Goal: Information Seeking & Learning: Learn about a topic

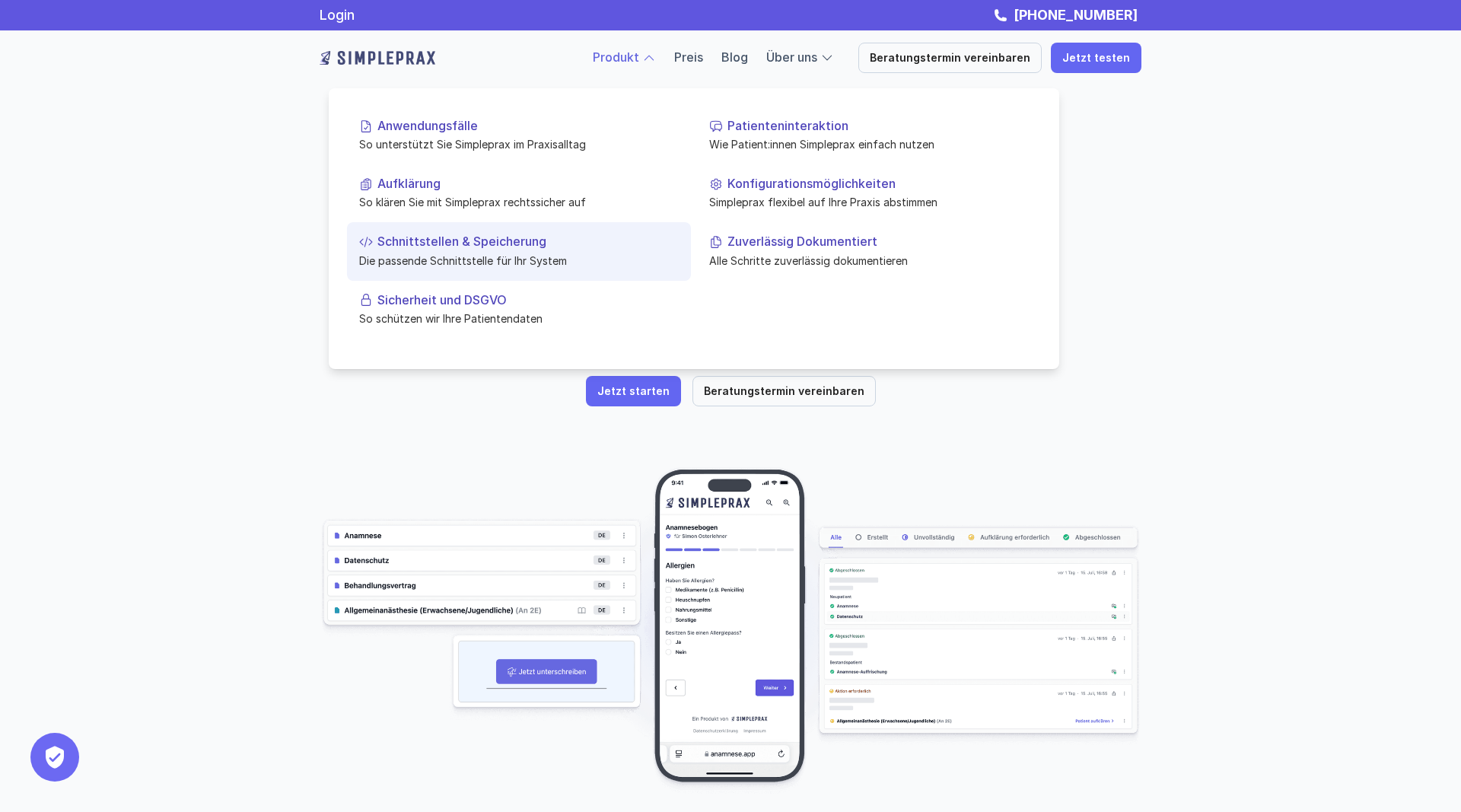
click at [538, 257] on p "Die passende Schnittstelle für Ihr System" at bounding box center [519, 260] width 320 height 16
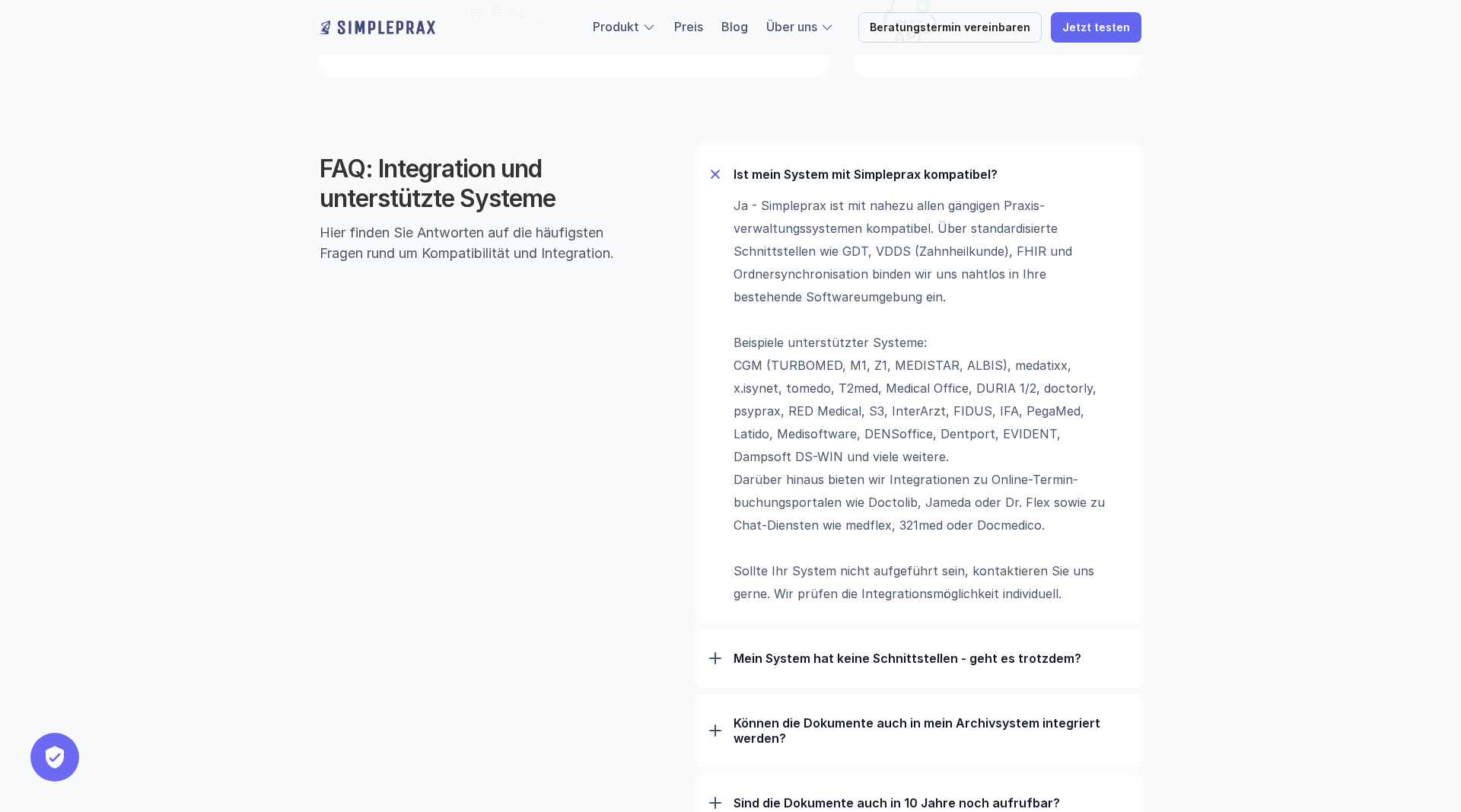
scroll to position [1164, 0]
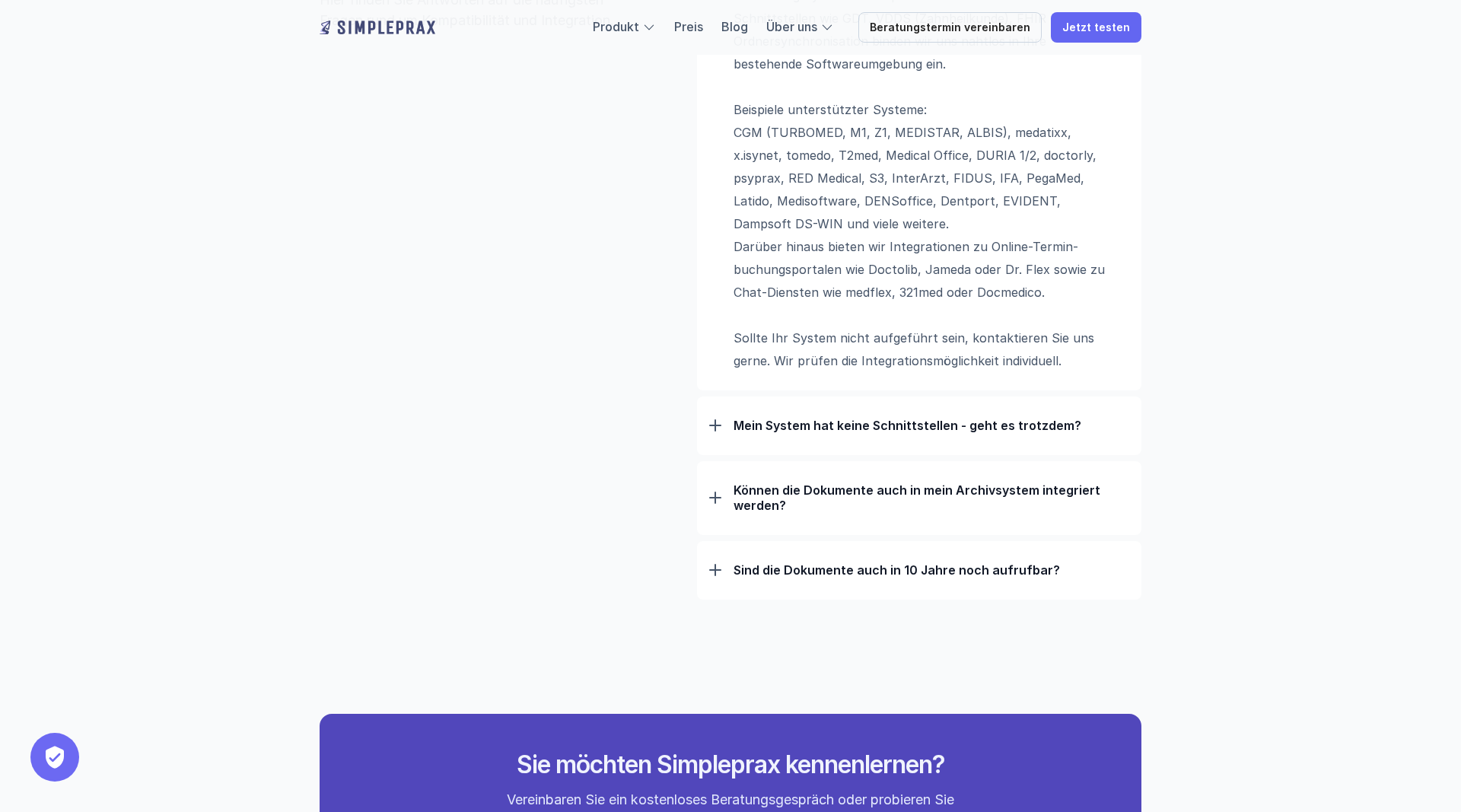
click at [714, 561] on div "Sind die Dokumente auch in 10 Jahre noch aufrufbar?" at bounding box center [919, 570] width 420 height 39
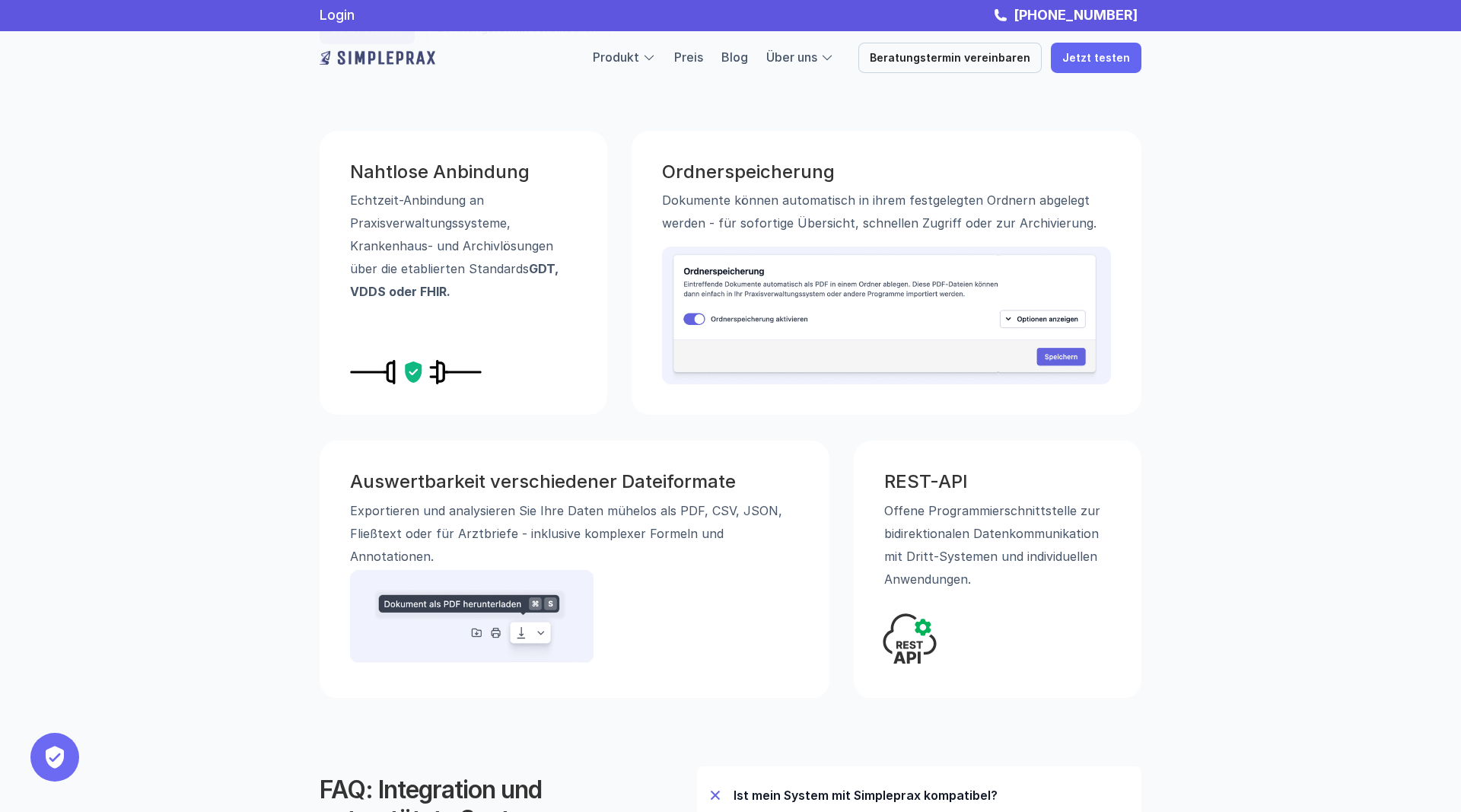
scroll to position [0, 0]
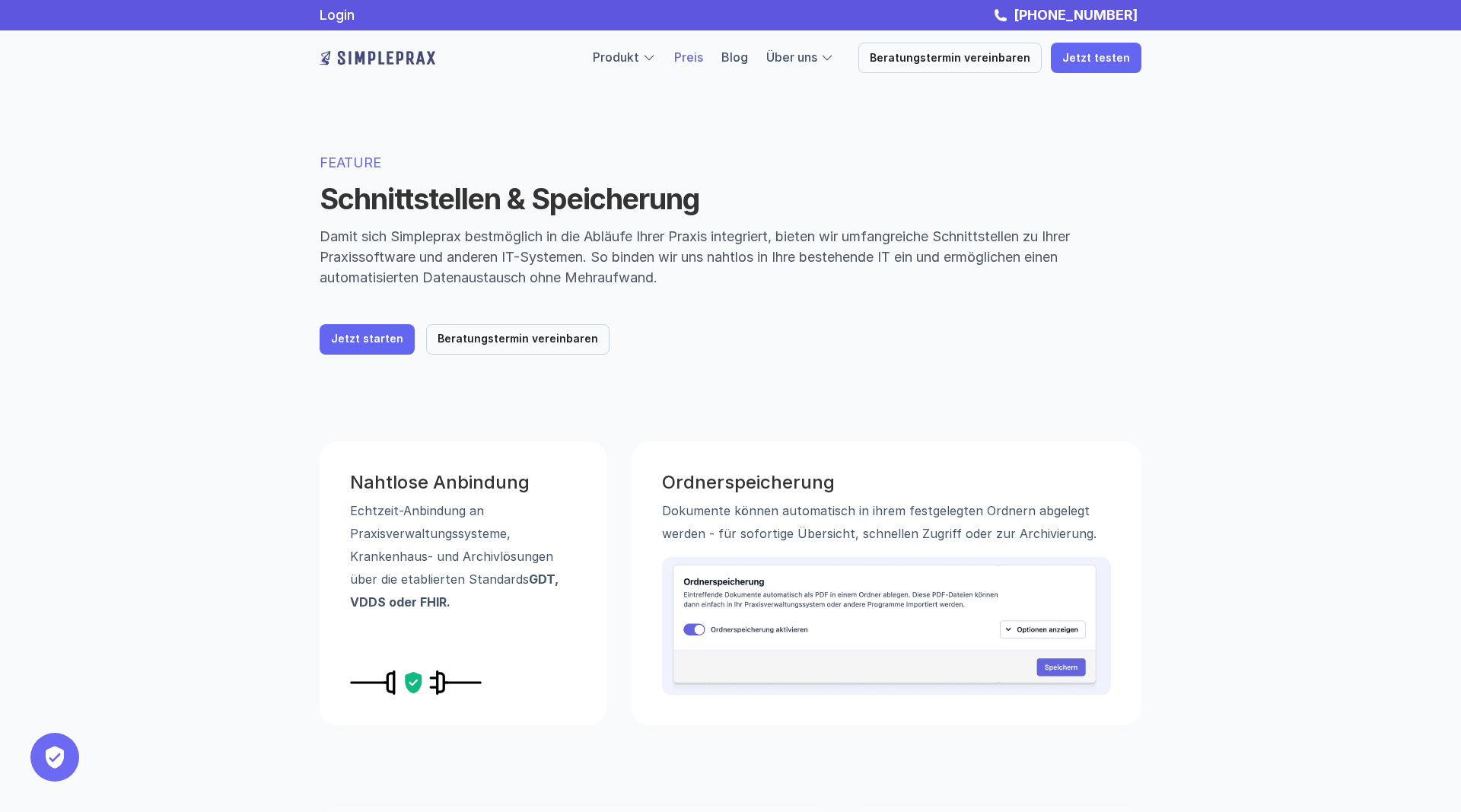
click at [704, 52] on link "Preis" at bounding box center [688, 57] width 28 height 16
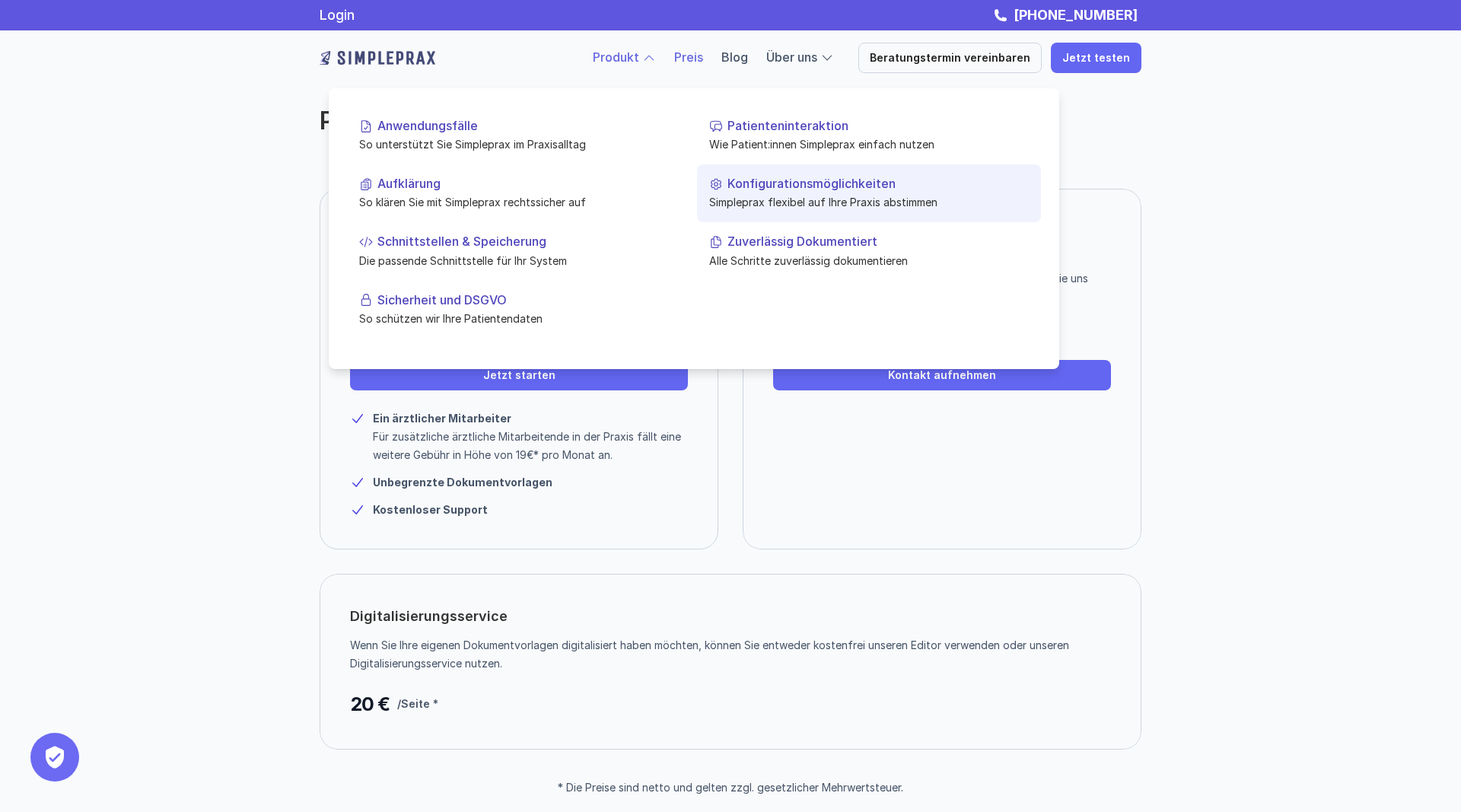
click at [779, 186] on p "Konfigurationsmöglichkeiten" at bounding box center [877, 183] width 301 height 15
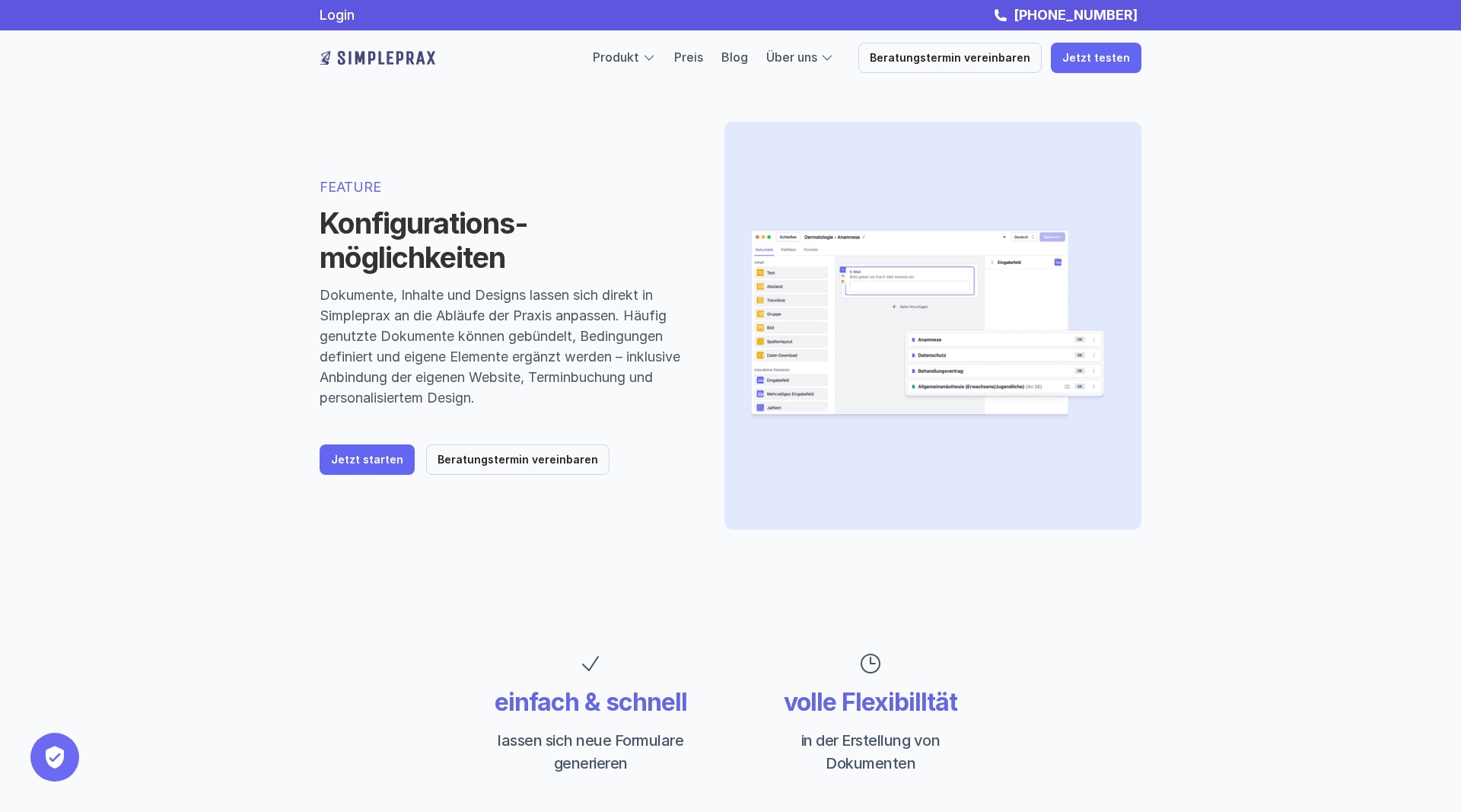
click at [940, 62] on p "Beratungstermin vereinbaren" at bounding box center [951, 58] width 161 height 13
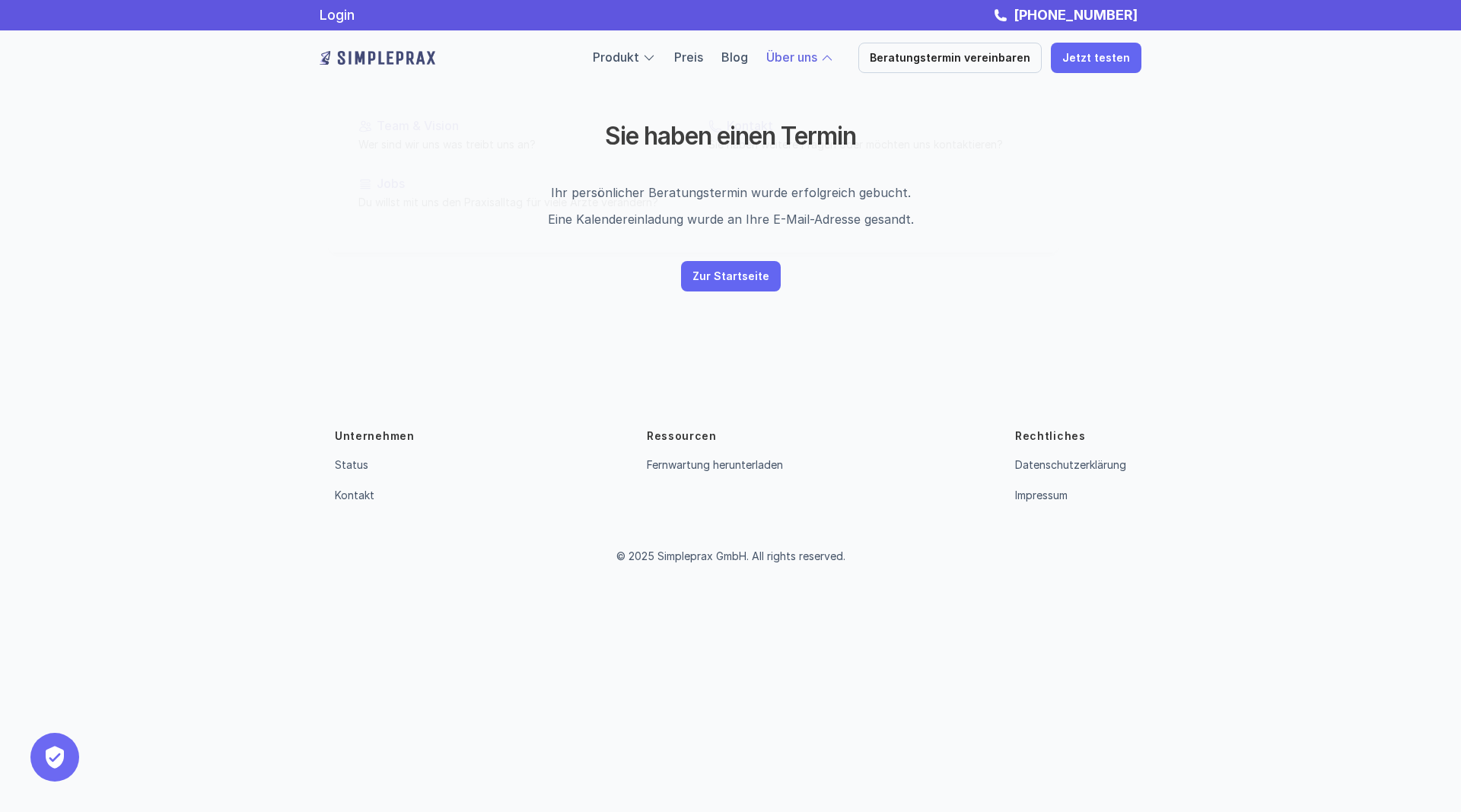
click at [834, 62] on div "Über uns" at bounding box center [800, 58] width 68 height 20
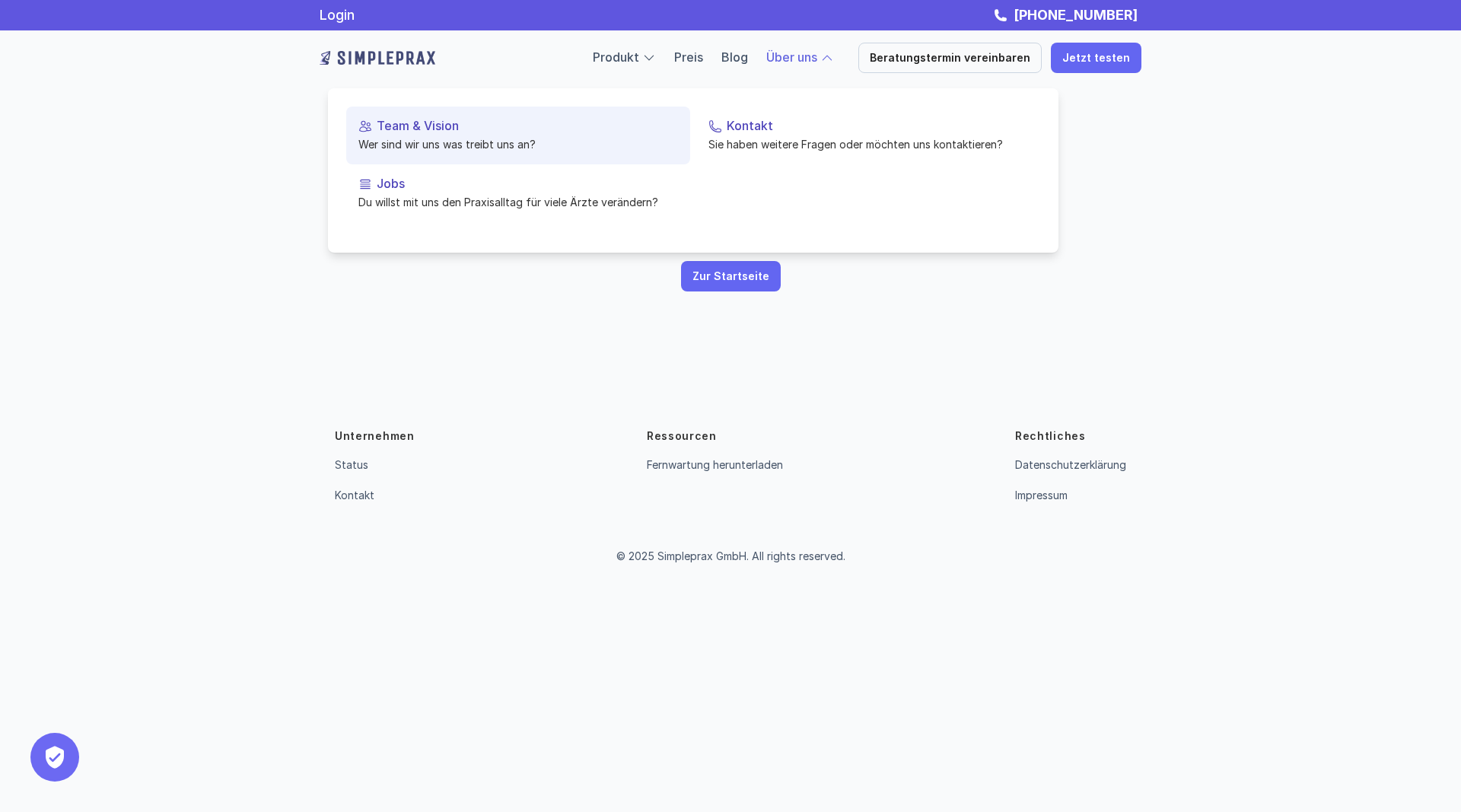
click at [429, 133] on p "Team & Vision" at bounding box center [527, 126] width 301 height 15
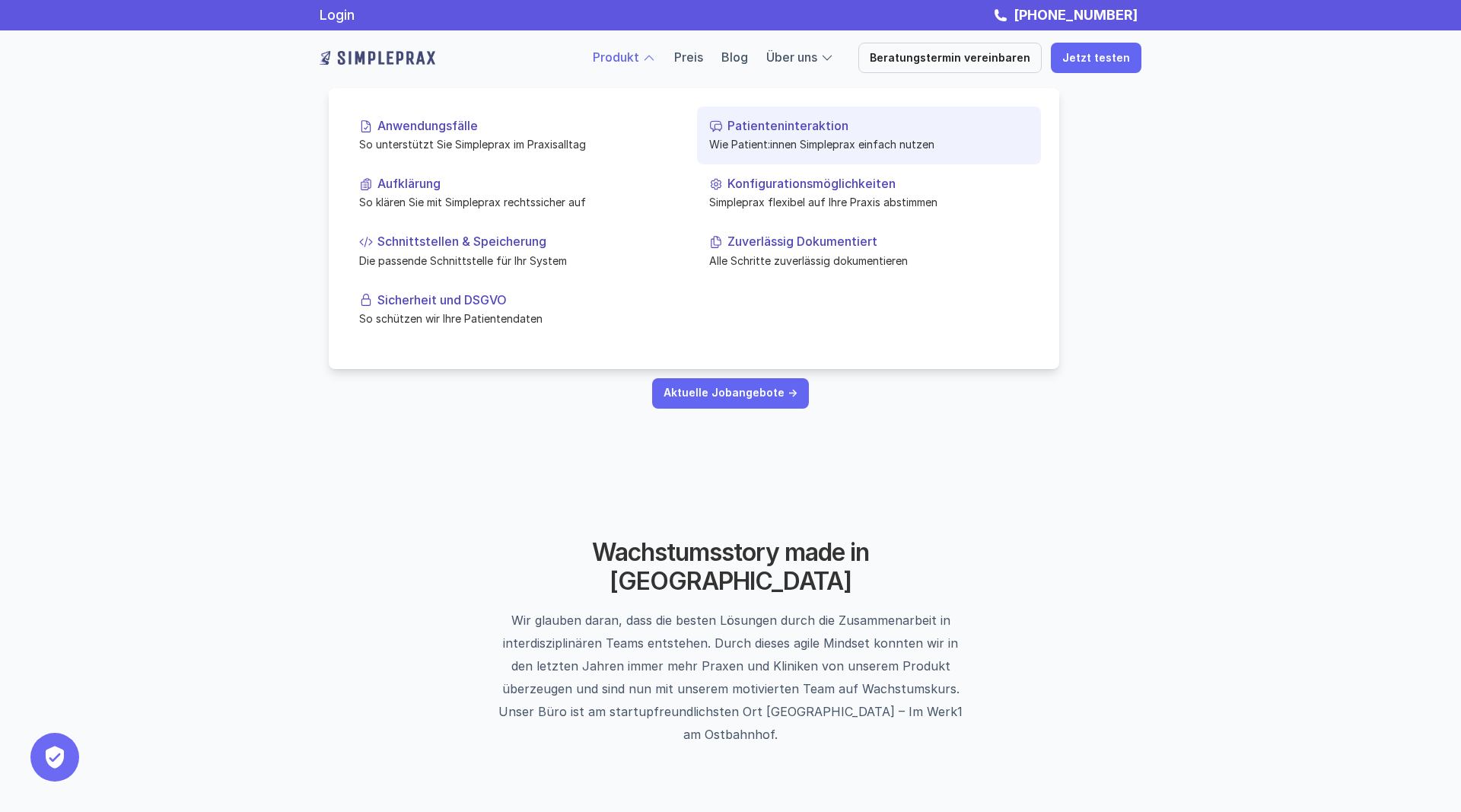
click at [920, 134] on link "Patienteninteraktion Wie Patient:innen Simpleprax einfach nutzen" at bounding box center [868, 135] width 344 height 58
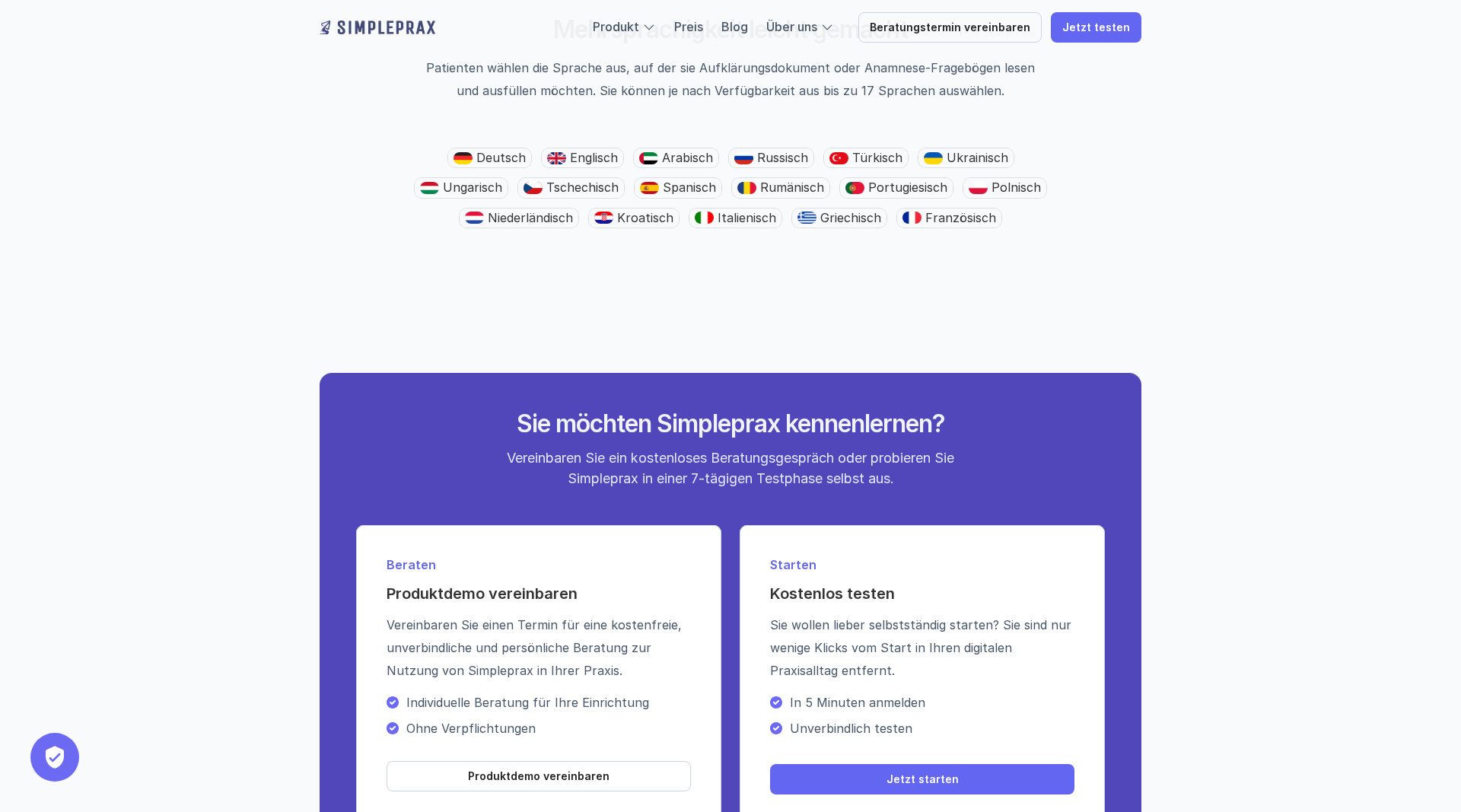
scroll to position [2793, 0]
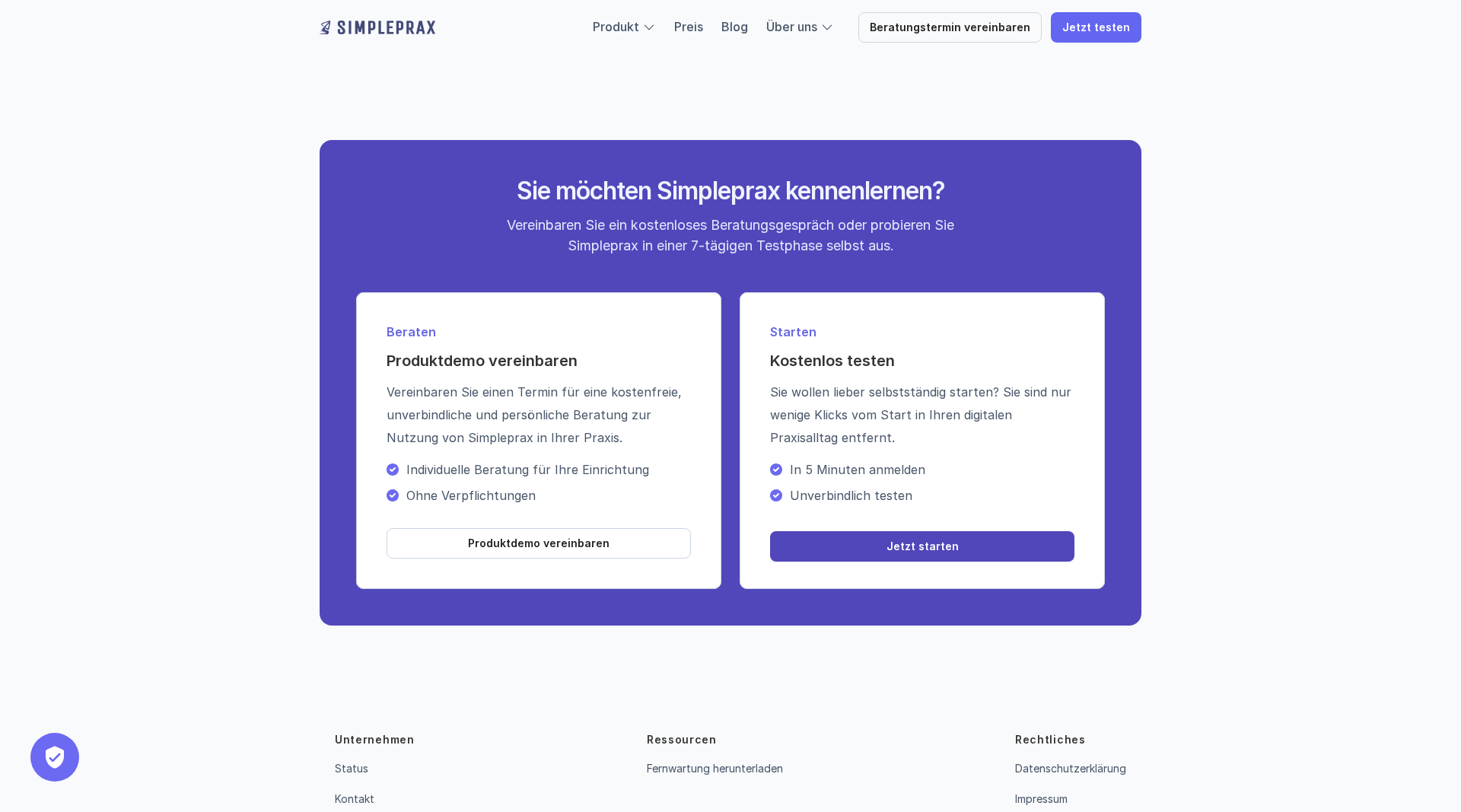
click at [981, 535] on link "Jetzt starten" at bounding box center [922, 545] width 304 height 30
